Goal: Information Seeking & Learning: Learn about a topic

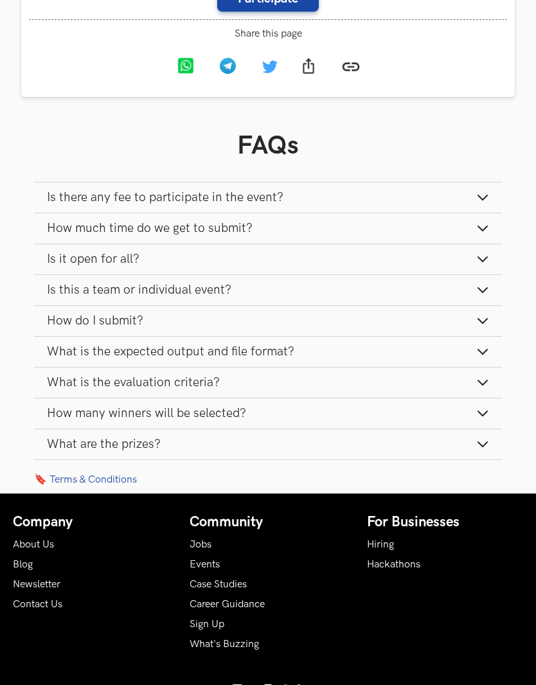
scroll to position [1336, 0]
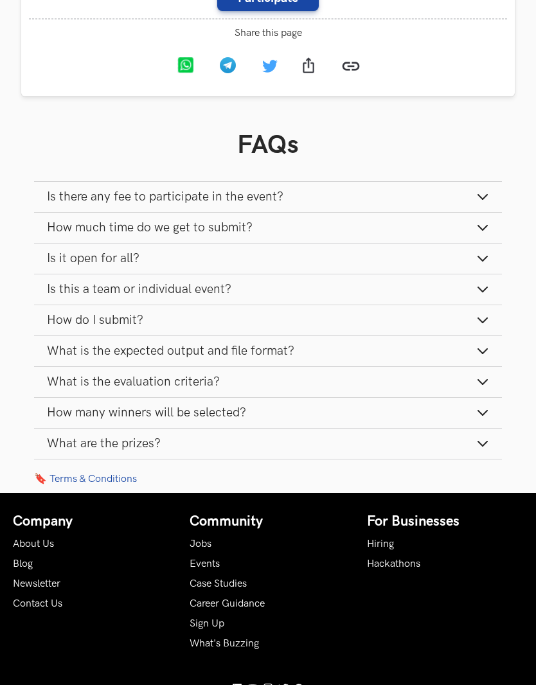
click at [424, 239] on button "How much time do we get to submit?" at bounding box center [268, 228] width 468 height 30
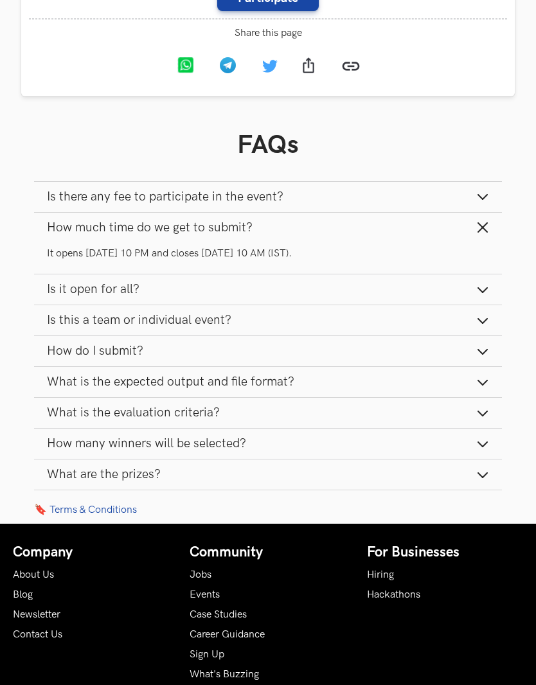
click at [431, 212] on button "Is there any fee to participate in the event?" at bounding box center [268, 197] width 468 height 30
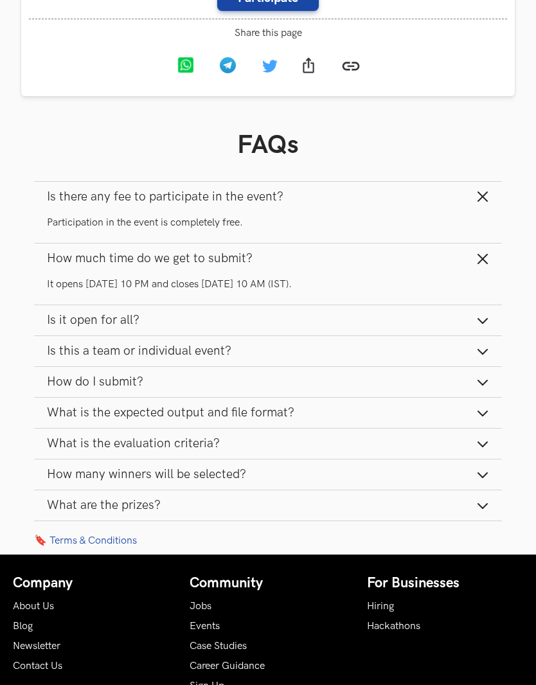
click at [336, 332] on button "Is it open for all?" at bounding box center [268, 320] width 468 height 30
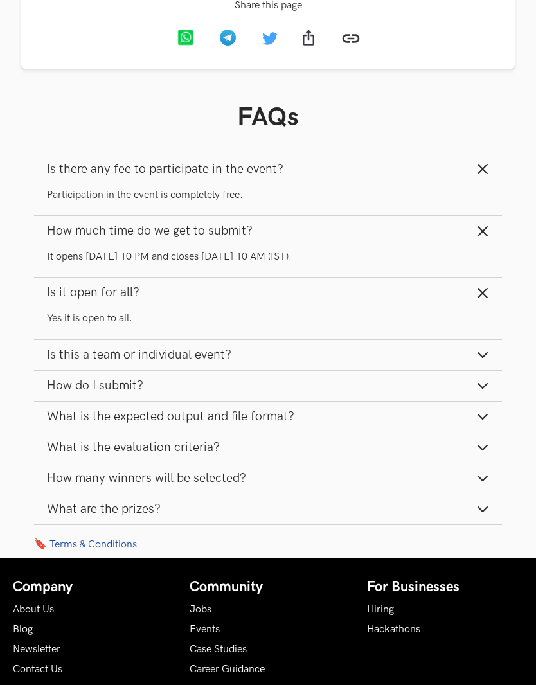
scroll to position [1445, 0]
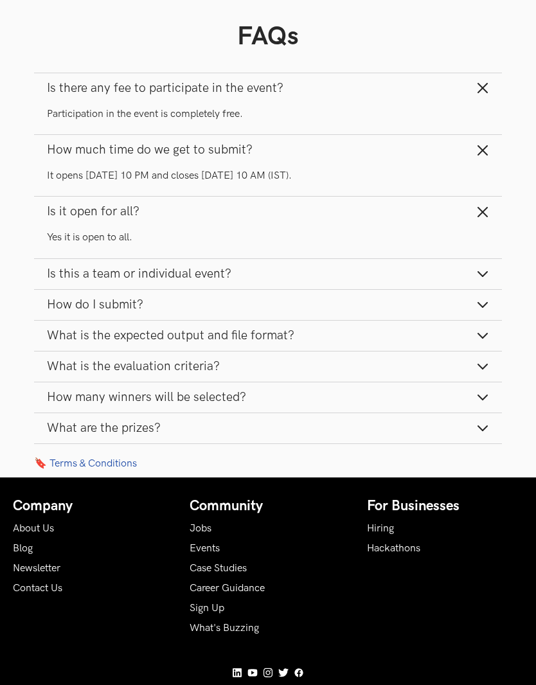
click at [392, 289] on button "Is this a team or individual event?" at bounding box center [268, 274] width 468 height 30
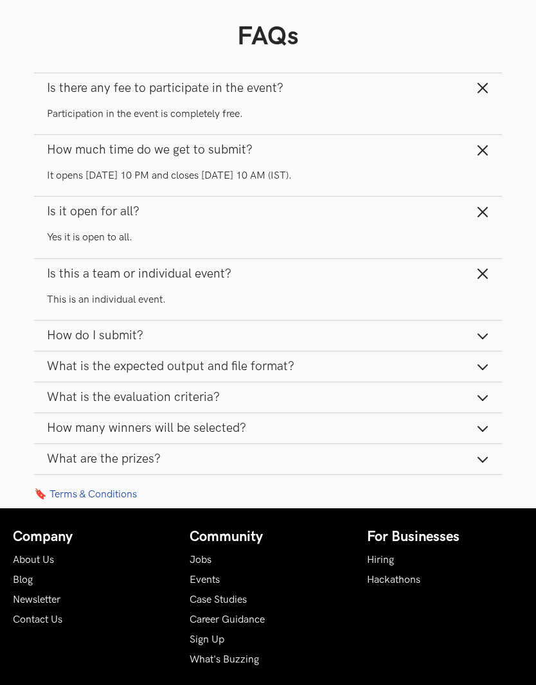
click at [376, 341] on button "How do I submit?" at bounding box center [268, 336] width 468 height 30
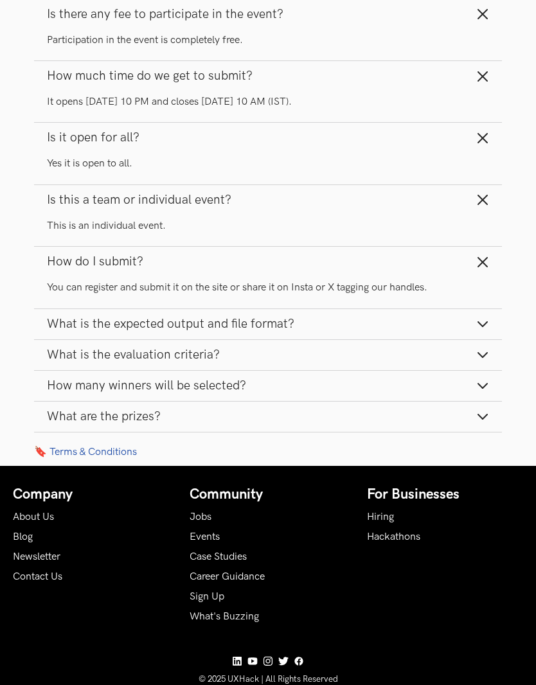
scroll to position [1520, 0]
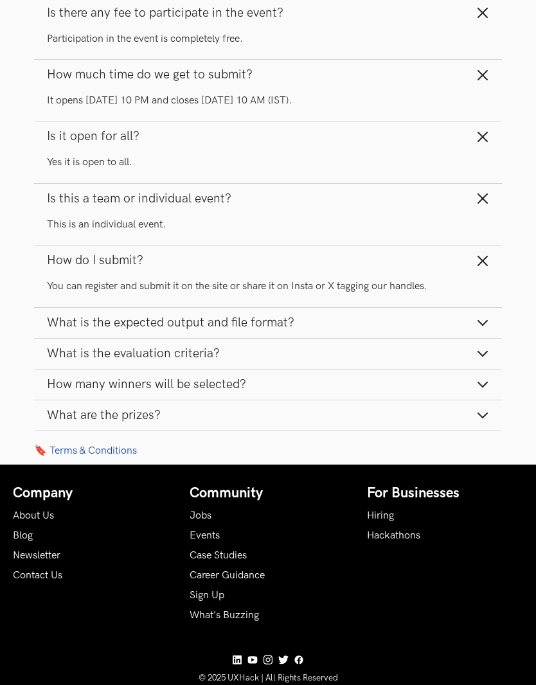
click at [401, 338] on button "What is the expected output and file format?" at bounding box center [268, 323] width 468 height 30
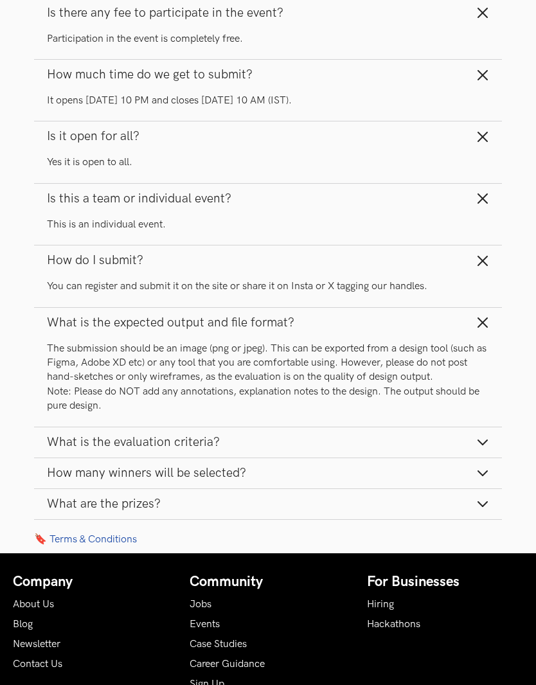
click at [408, 456] on button "What is the evaluation criteria?" at bounding box center [268, 442] width 468 height 30
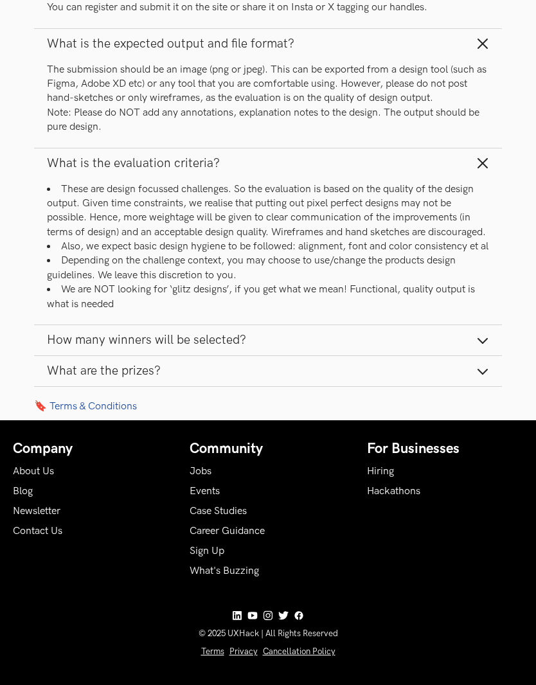
scroll to position [1801, 0]
click at [409, 355] on button "How many winners will be selected?" at bounding box center [268, 340] width 468 height 30
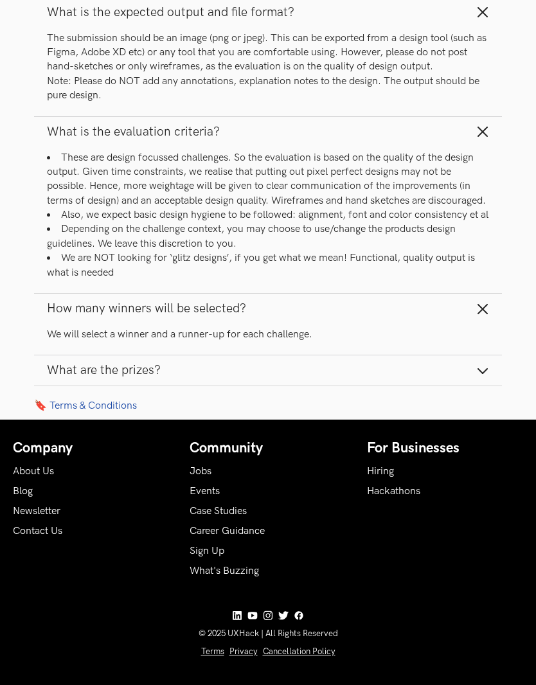
scroll to position [1832, 0]
click at [382, 386] on button "What are the prizes?" at bounding box center [268, 370] width 468 height 30
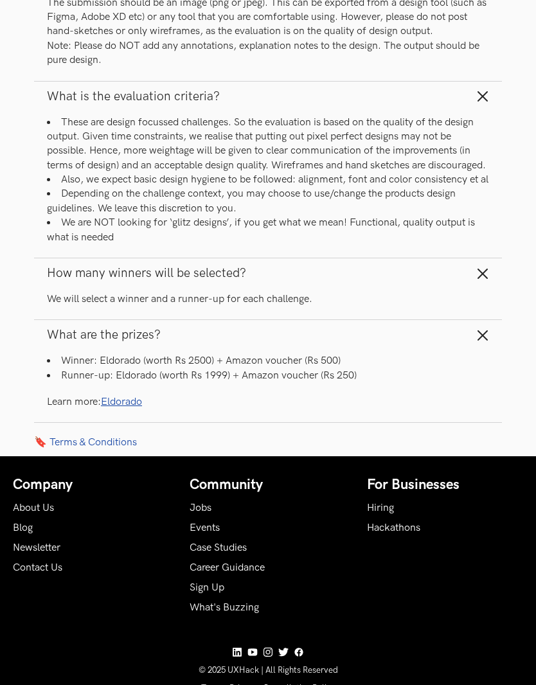
scroll to position [1878, 0]
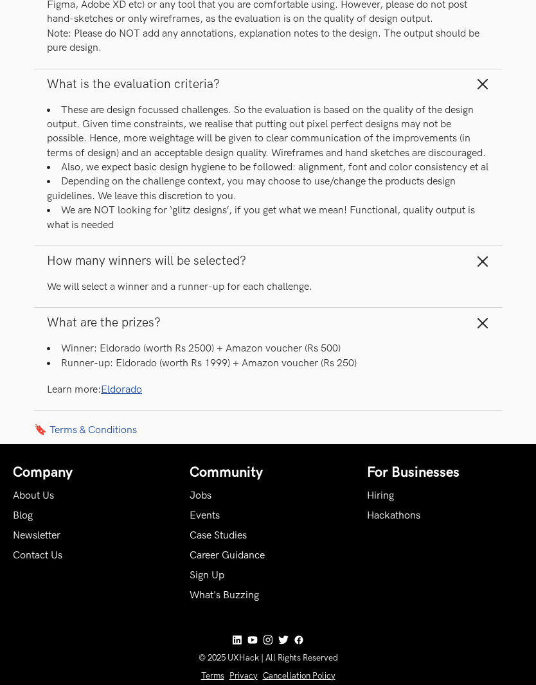
click at [127, 396] on link "Eldorado" at bounding box center [121, 390] width 41 height 12
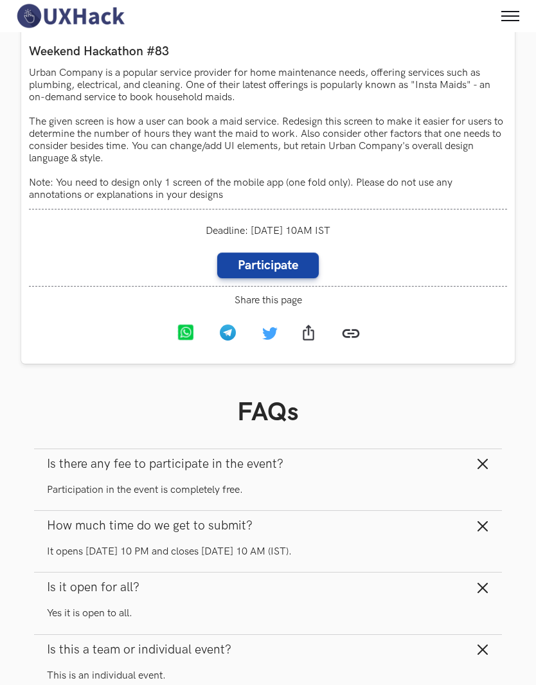
scroll to position [1068, 0]
click at [300, 279] on link "Participate" at bounding box center [268, 266] width 102 height 26
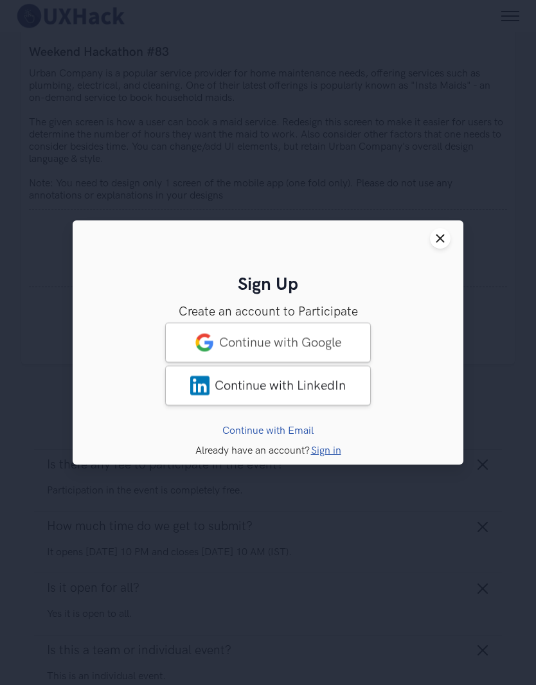
click at [351, 342] on link "Continue with Google" at bounding box center [268, 343] width 206 height 40
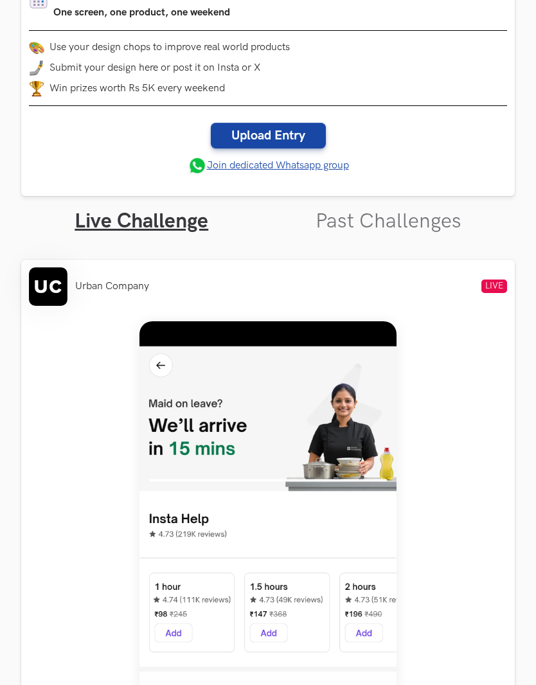
scroll to position [265, 0]
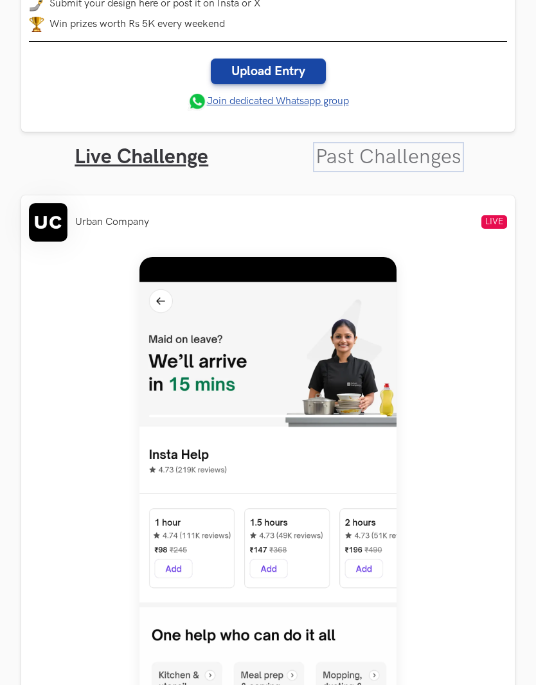
click at [415, 169] on link "Past Challenges" at bounding box center [389, 157] width 146 height 25
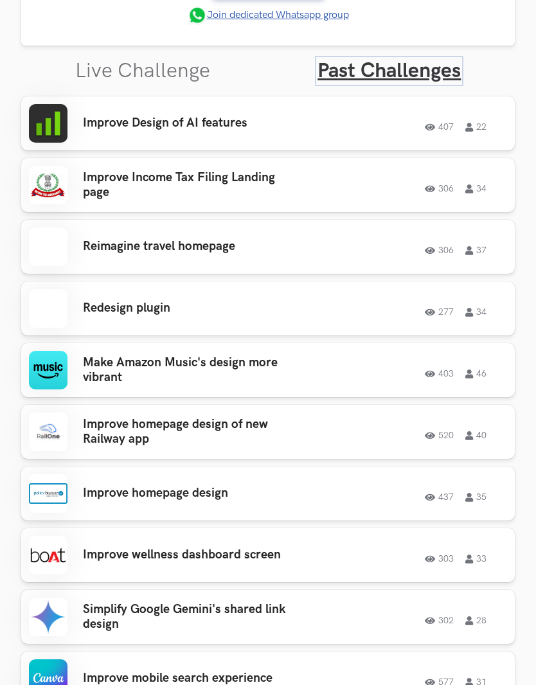
scroll to position [352, 0]
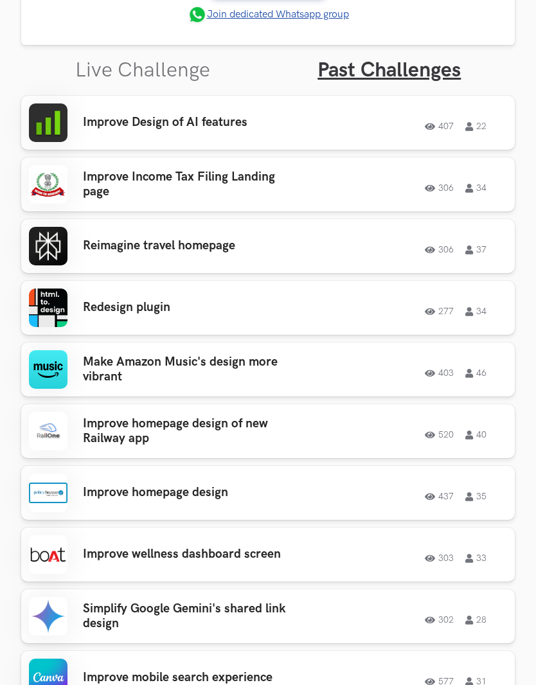
click at [370, 200] on div "Improve Income Tax Filing Landing page 306 34 306 34" at bounding box center [268, 184] width 478 height 39
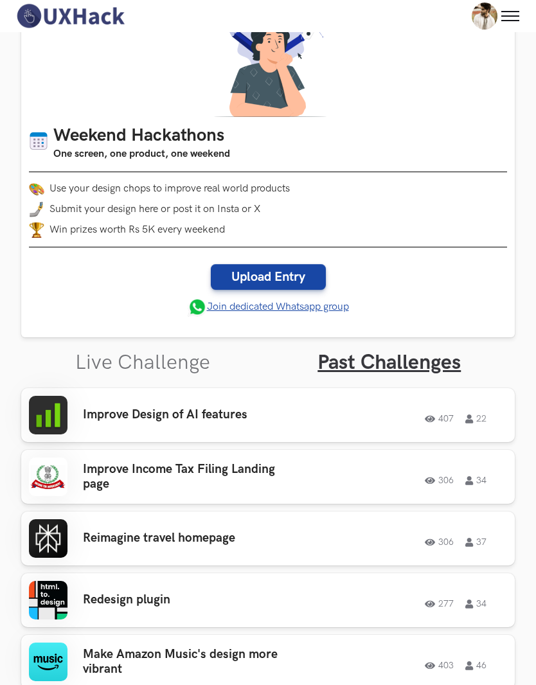
scroll to position [0, 0]
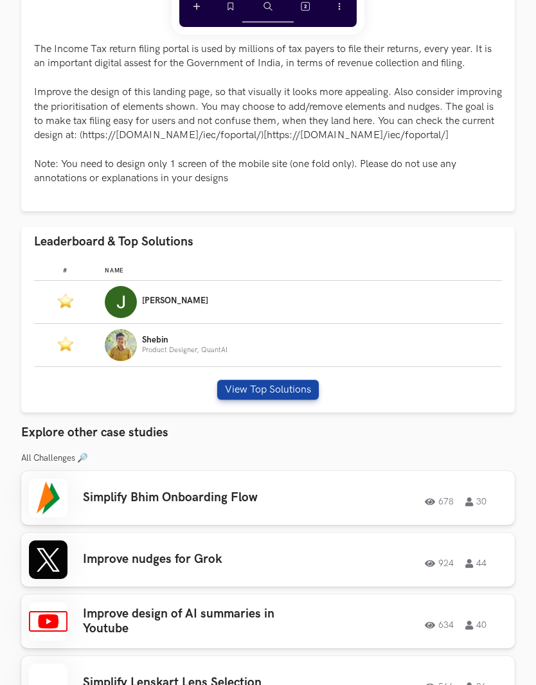
scroll to position [597, 0]
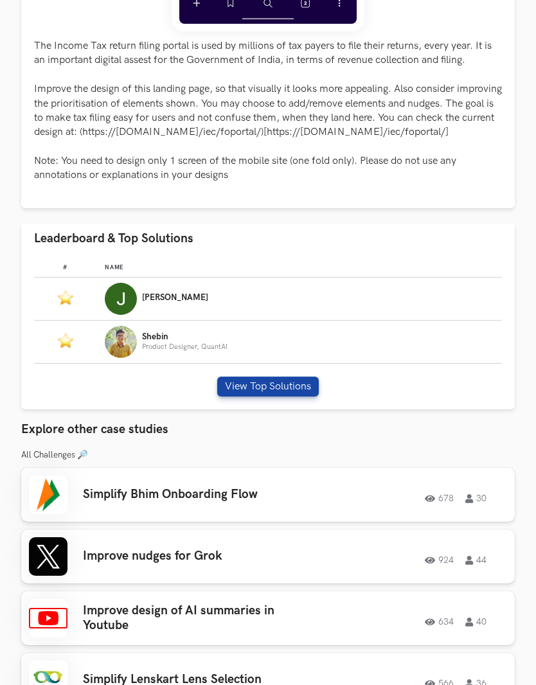
click at [292, 397] on button "View Top Solutions" at bounding box center [268, 387] width 102 height 20
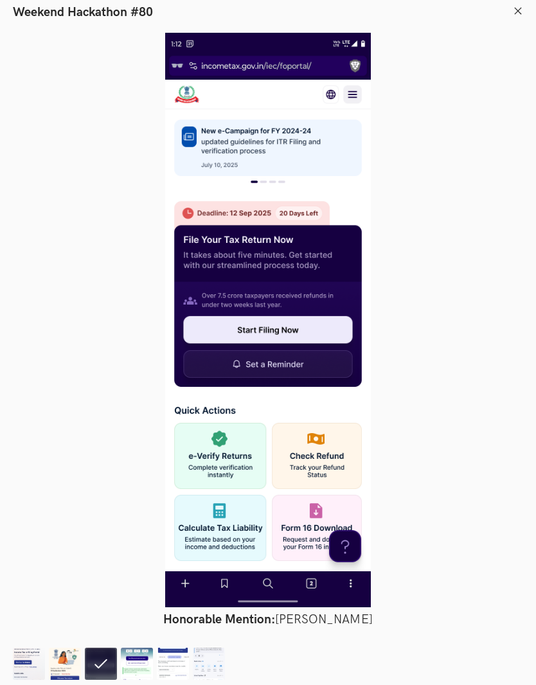
scroll to position [794, 0]
click at [371, 307] on div at bounding box center [268, 320] width 510 height 575
click at [195, 303] on div at bounding box center [268, 320] width 510 height 575
click at [61, 184] on div at bounding box center [268, 320] width 510 height 575
click at [456, 256] on div at bounding box center [268, 320] width 510 height 575
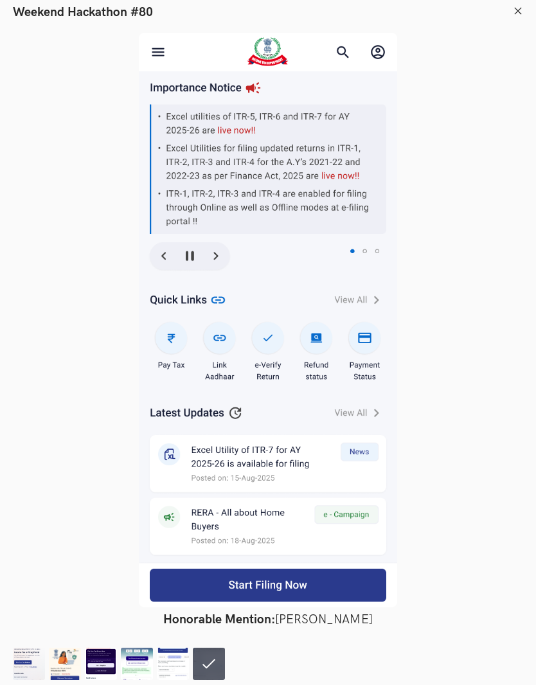
scroll to position [1315, 0]
click at [519, 12] on icon at bounding box center [518, 11] width 10 height 10
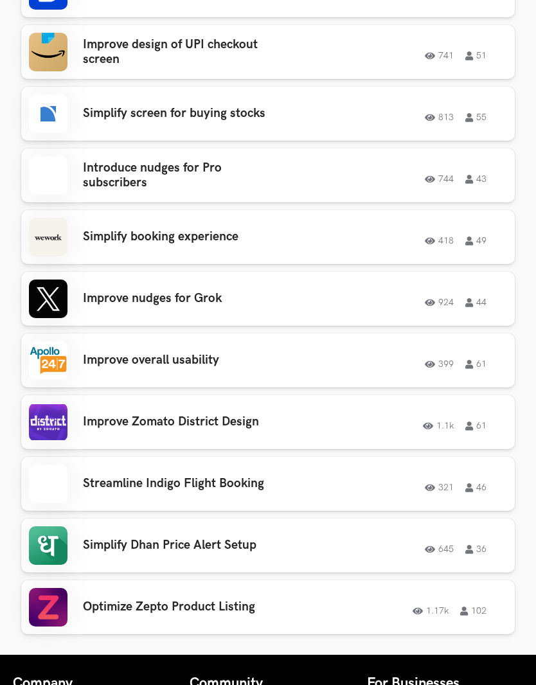
scroll to position [2281, 0]
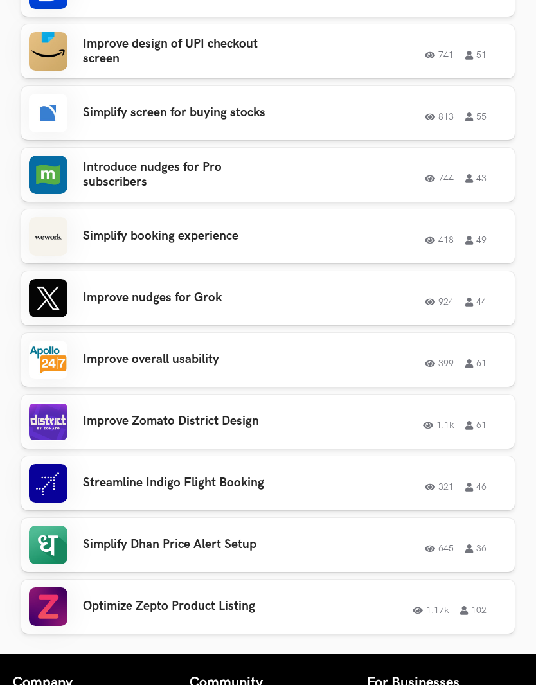
click at [339, 441] on div "Improve Zomato District Design 1.1k 61 1.1k 61" at bounding box center [268, 421] width 478 height 39
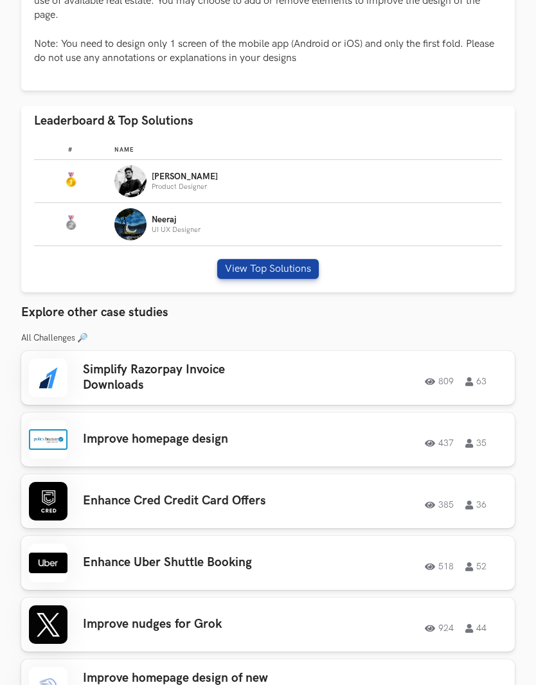
scroll to position [701, 0]
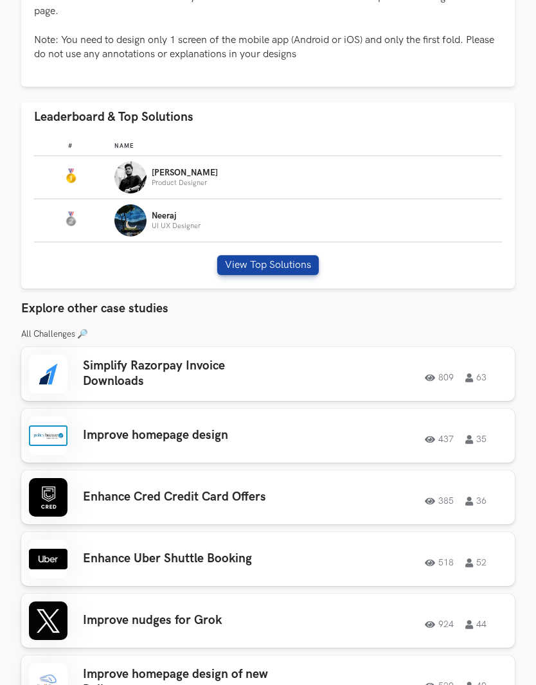
click at [292, 269] on button "View Top Solutions" at bounding box center [268, 265] width 102 height 20
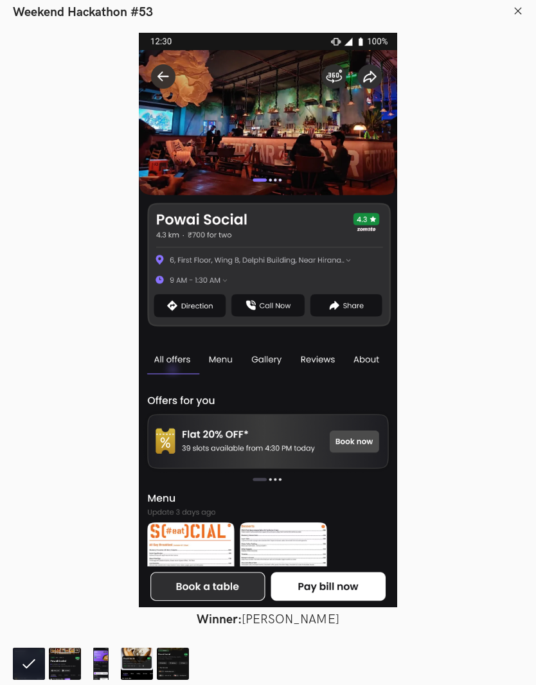
scroll to position [620, 0]
